Goal: Find specific page/section: Find specific page/section

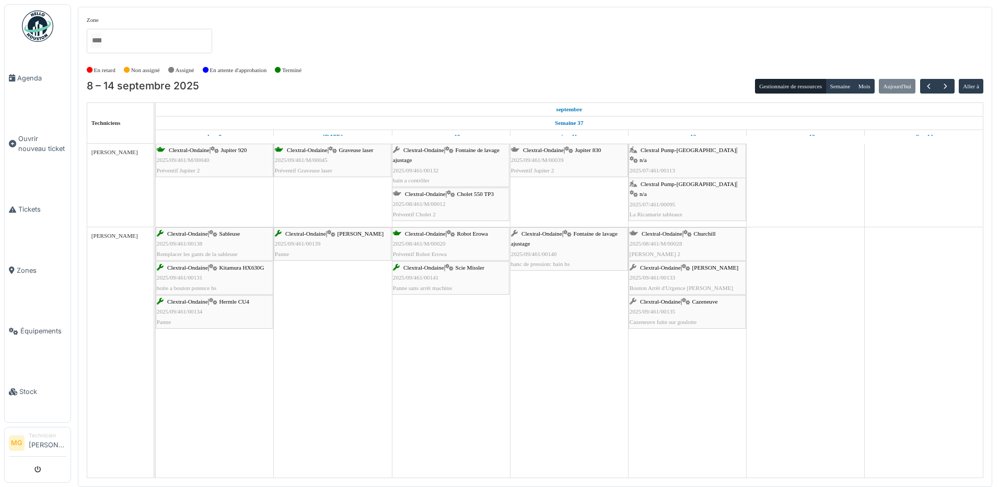
click at [457, 155] on div "Clextral-Ondaine | Fontaine de lavage ajustage 2025/09/461/00132 bain a contrôl…" at bounding box center [450, 165] width 115 height 40
